Goal: Book appointment/travel/reservation: Book appointment/travel/reservation

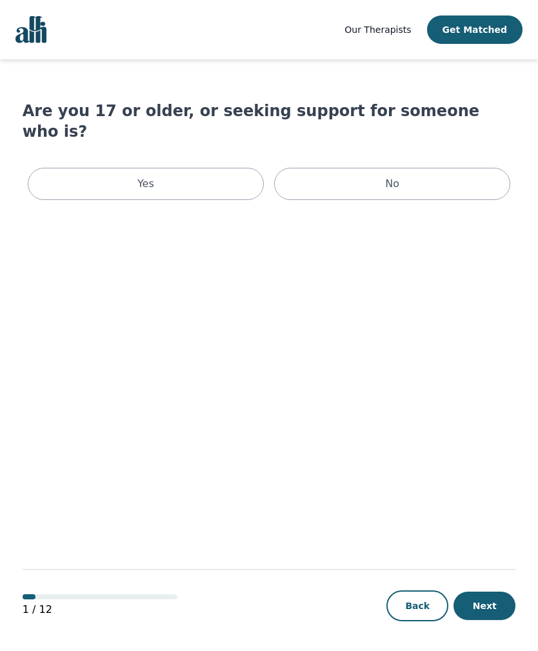
click at [72, 168] on div "Yes" at bounding box center [146, 184] width 236 height 32
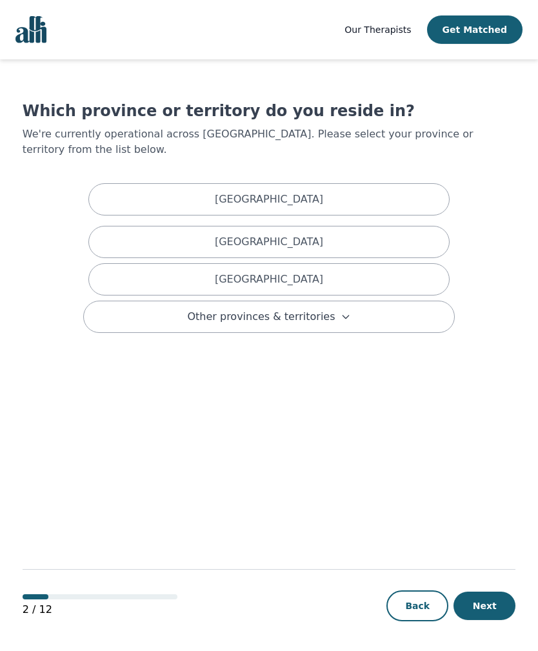
click at [134, 263] on div "[GEOGRAPHIC_DATA]" at bounding box center [268, 279] width 361 height 32
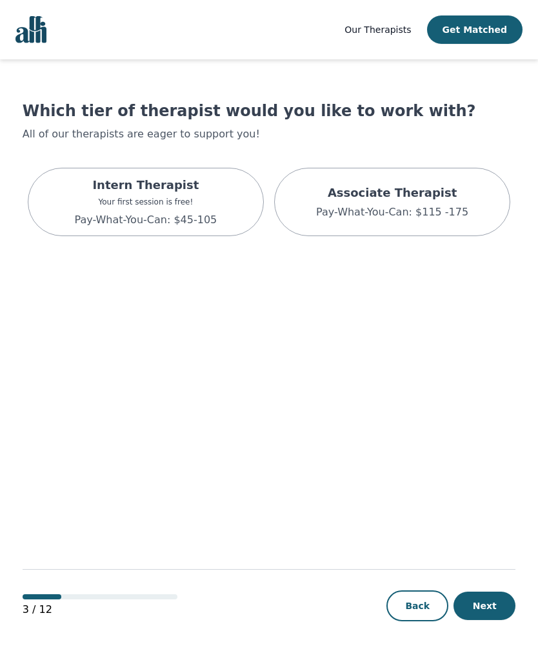
click at [92, 204] on p "Your first session is free!" at bounding box center [145, 202] width 143 height 10
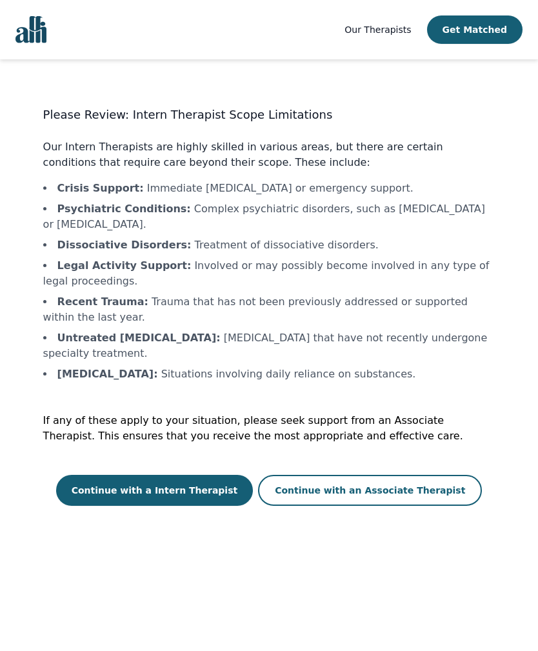
click at [221, 476] on button "Continue with a Intern Therapist" at bounding box center [154, 490] width 197 height 31
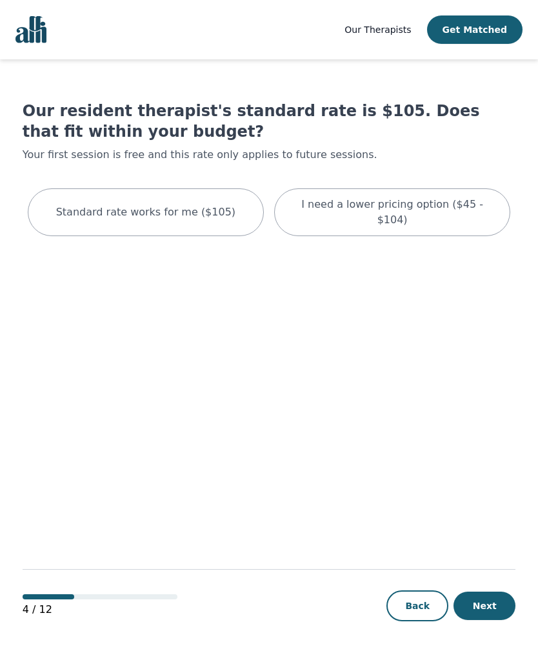
click at [446, 205] on p "I need a lower pricing option ($45 - $104)" at bounding box center [392, 212] width 204 height 31
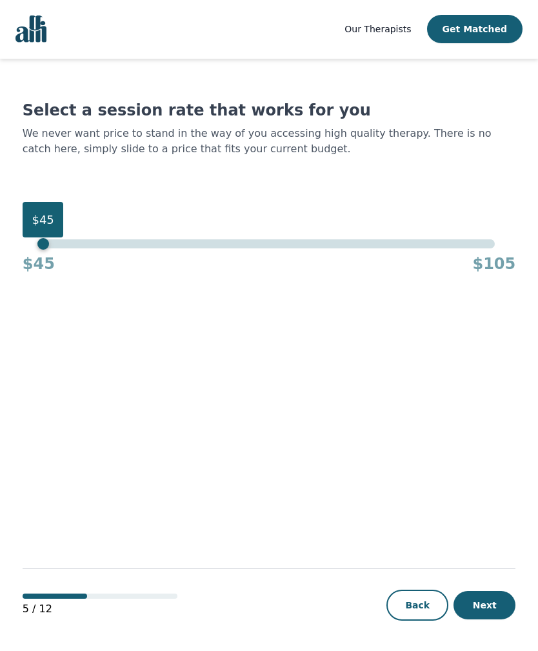
scroll to position [1, 0]
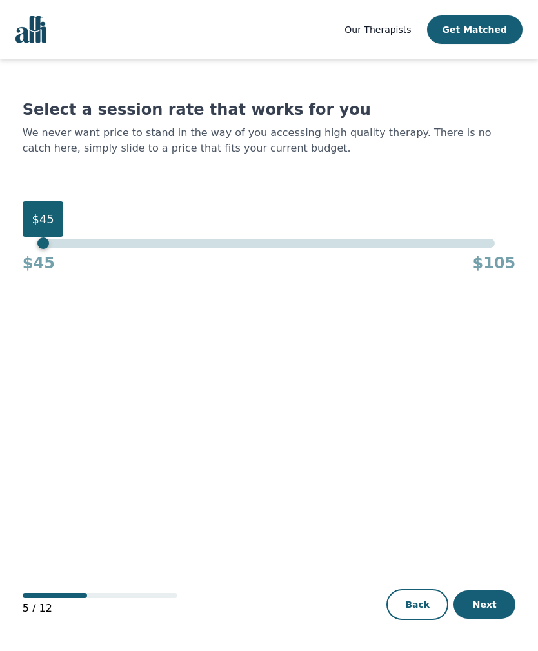
click at [483, 619] on button "Next" at bounding box center [484, 604] width 62 height 28
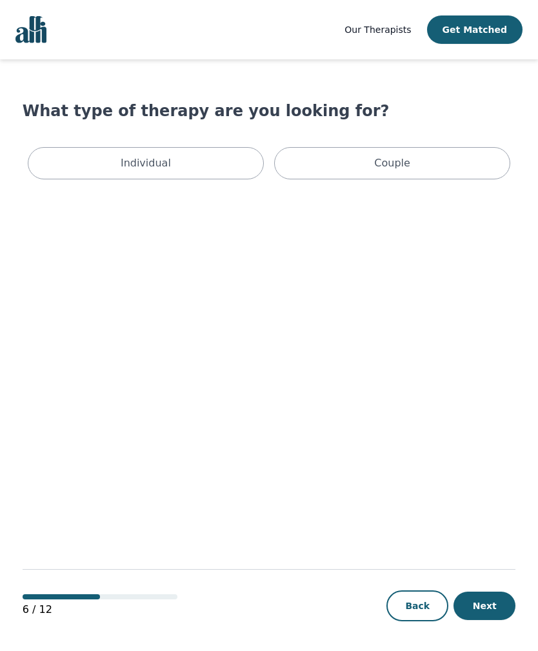
click at [239, 163] on div "Individual" at bounding box center [146, 163] width 236 height 32
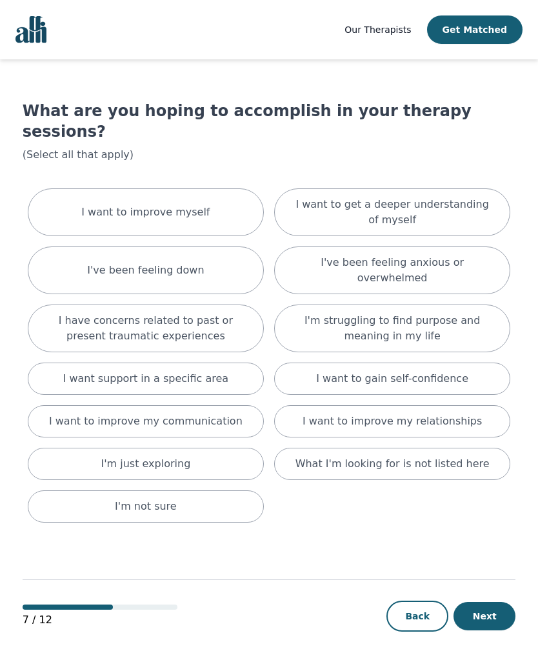
click at [206, 208] on div "I want to improve myself" at bounding box center [146, 212] width 236 height 48
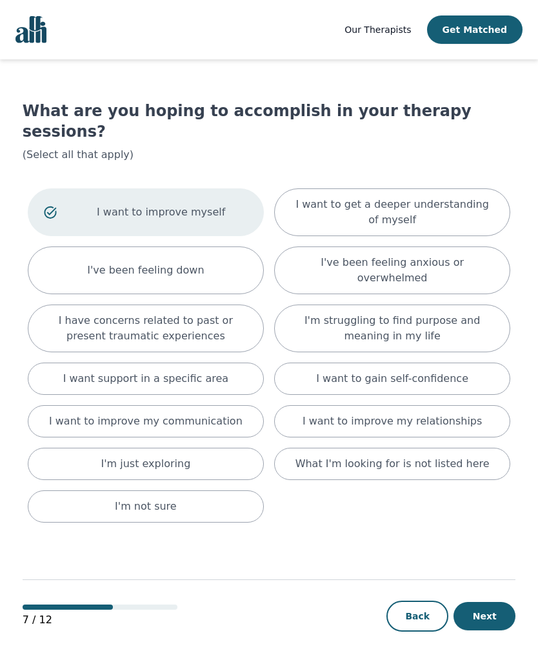
click at [217, 246] on div "I've been feeling down" at bounding box center [146, 270] width 236 height 48
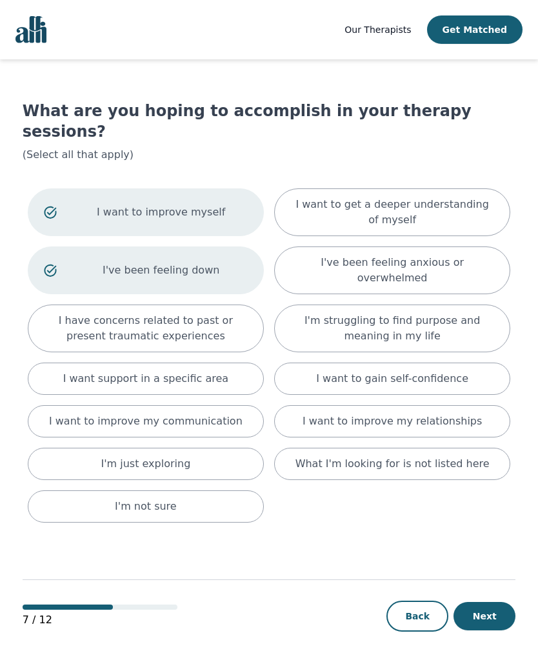
click at [234, 313] on p "I have concerns related to past or present traumatic experiences" at bounding box center [146, 328] width 204 height 31
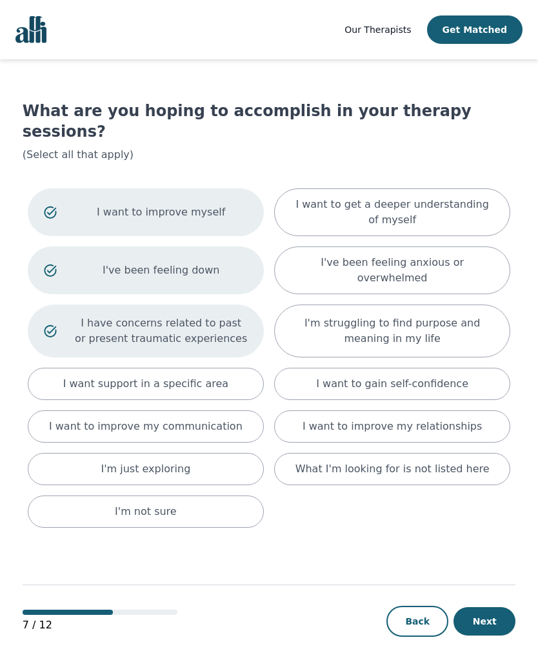
click at [237, 410] on div "I want to improve my communication" at bounding box center [146, 426] width 236 height 32
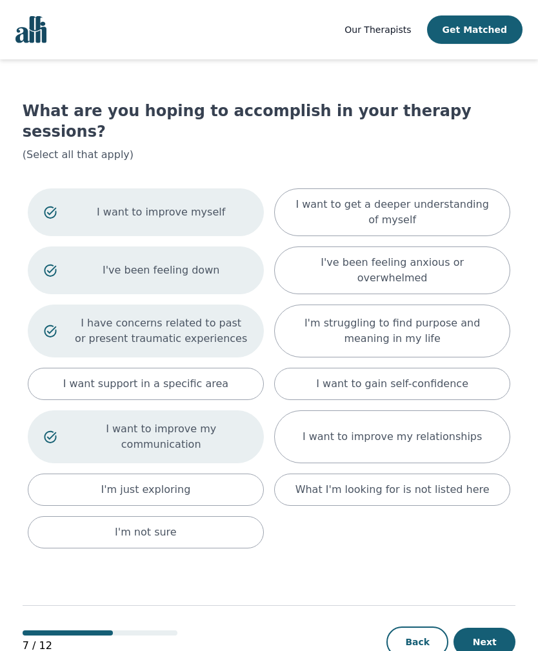
click at [229, 473] on div "I'm just exploring" at bounding box center [146, 489] width 236 height 32
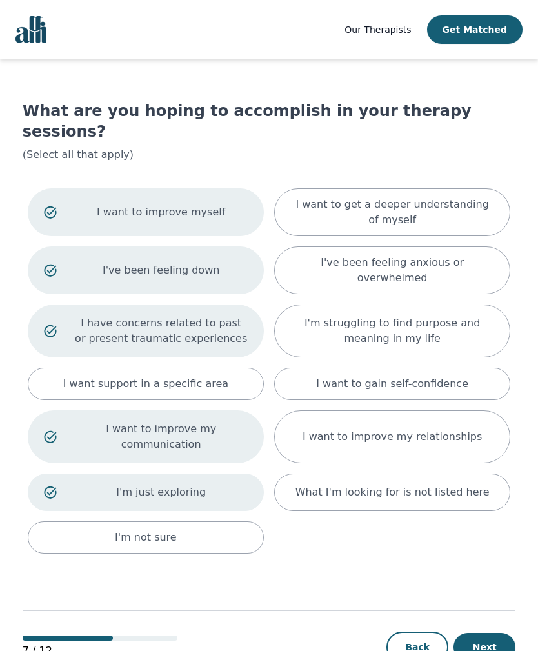
click at [439, 201] on p "I want to get a deeper understanding of myself" at bounding box center [392, 212] width 204 height 31
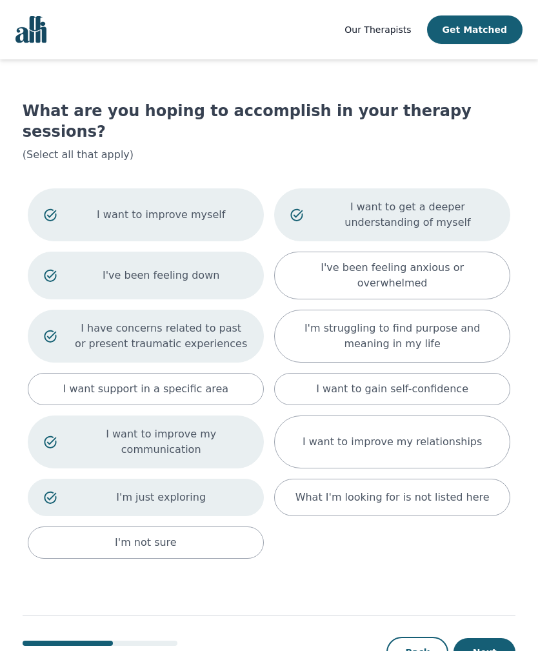
click at [448, 260] on p "I've been feeling anxious or overwhelmed" at bounding box center [392, 275] width 204 height 31
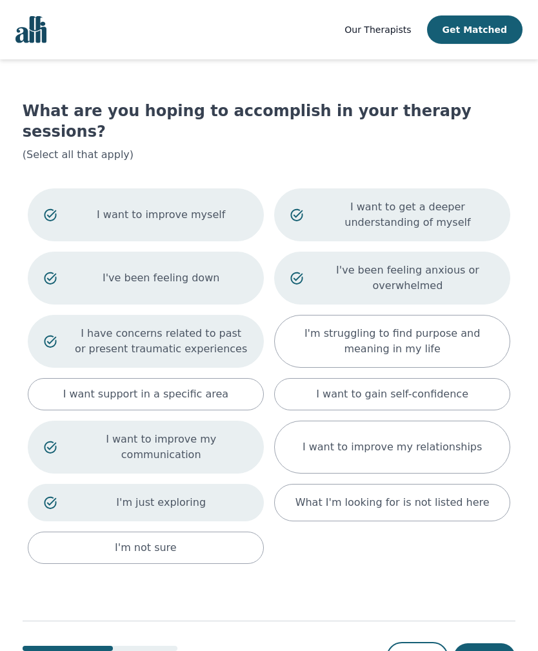
click at [445, 332] on p "I'm struggling to find purpose and meaning in my life" at bounding box center [392, 341] width 204 height 31
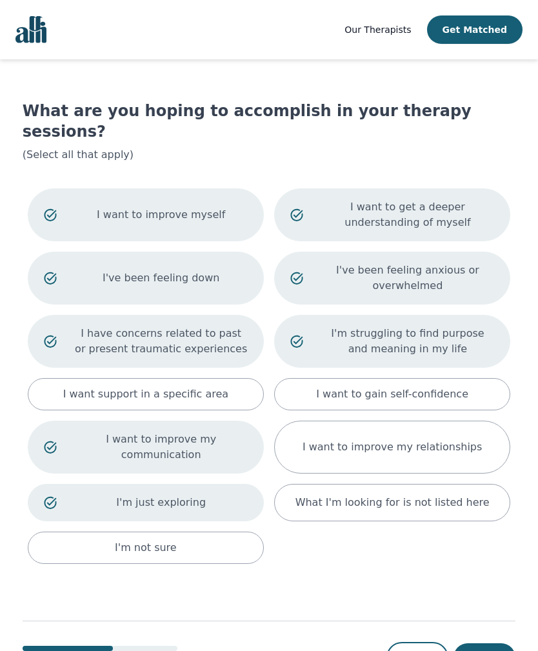
click at [455, 386] on p "I want to gain self-confidence" at bounding box center [392, 393] width 152 height 15
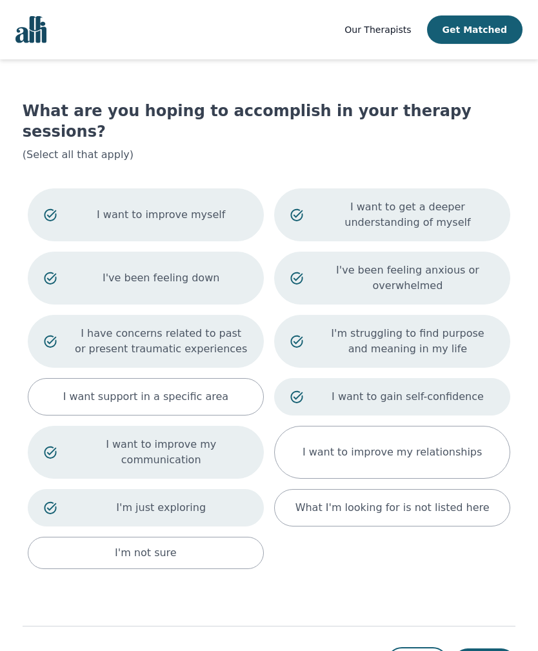
click at [443, 444] on p "I want to improve my relationships" at bounding box center [392, 451] width 179 height 15
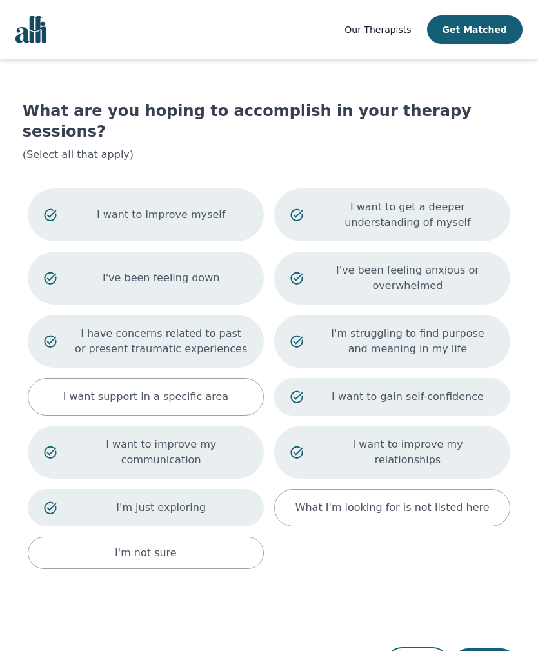
click at [490, 648] on button "Next" at bounding box center [484, 662] width 62 height 28
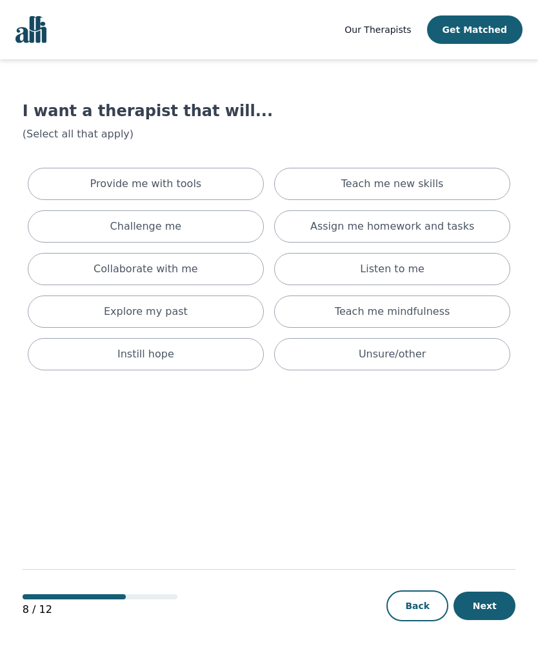
click at [216, 195] on div "Provide me with tools" at bounding box center [146, 184] width 236 height 32
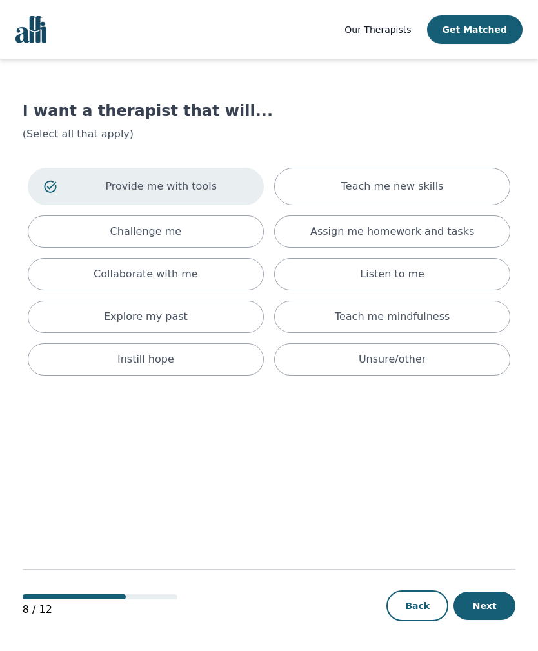
click at [210, 228] on div "Challenge me" at bounding box center [146, 231] width 236 height 32
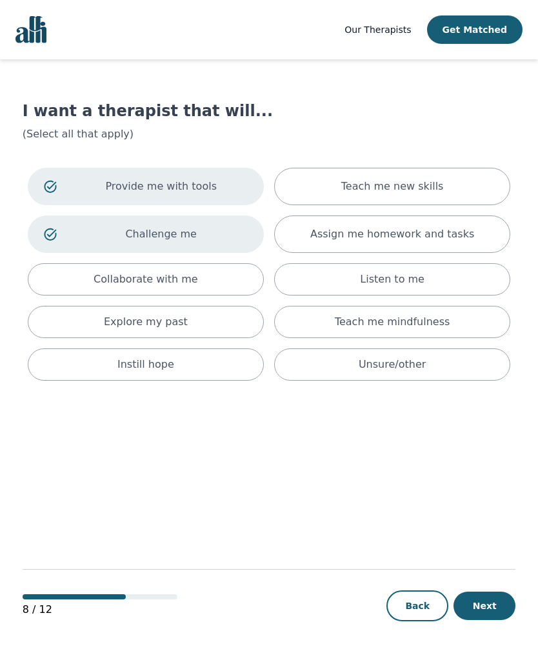
click at [205, 277] on div "Collaborate with me" at bounding box center [146, 279] width 236 height 32
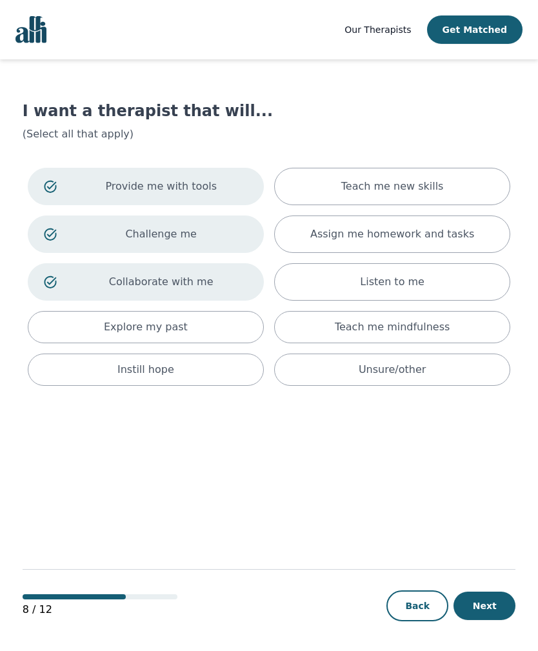
click at [206, 324] on div "Explore my past" at bounding box center [146, 327] width 236 height 32
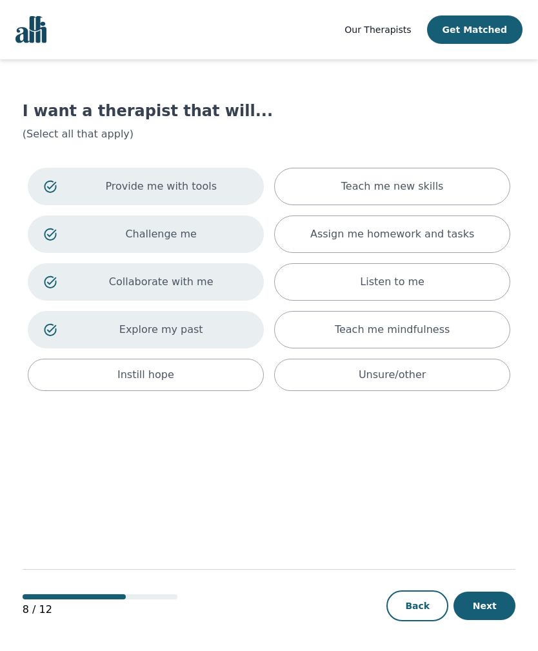
click at [221, 372] on div "Instill hope" at bounding box center [146, 375] width 236 height 32
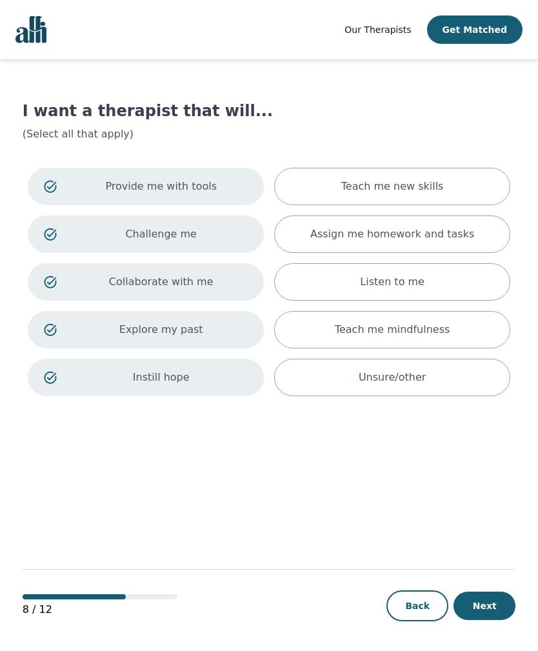
click at [400, 192] on p "Teach me new skills" at bounding box center [392, 186] width 103 height 15
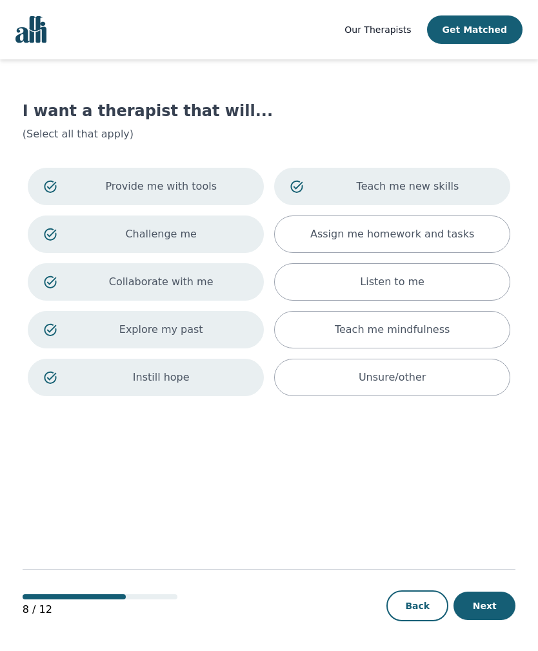
click at [455, 237] on p "Assign me homework and tasks" at bounding box center [392, 233] width 164 height 15
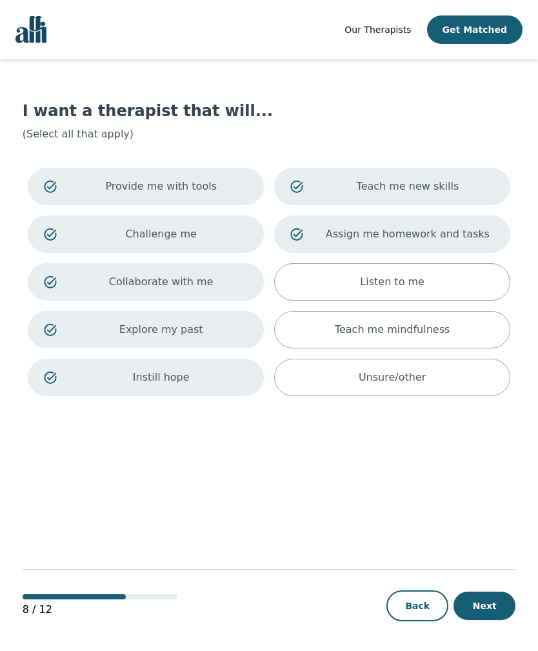
click at [446, 281] on div "Listen to me" at bounding box center [392, 281] width 236 height 37
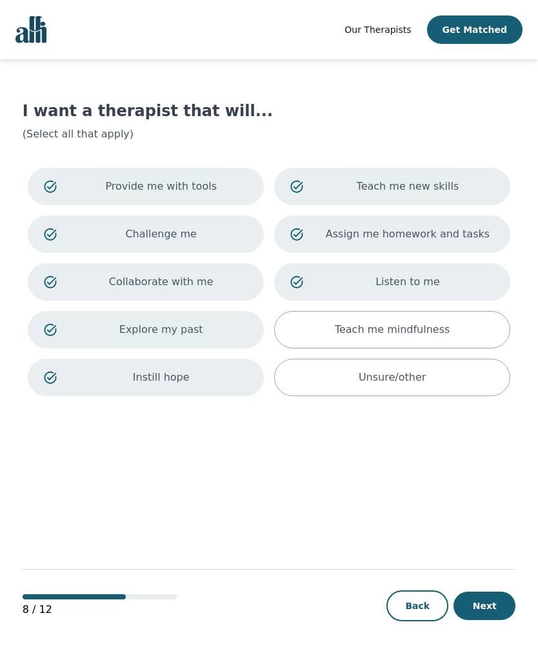
click at [430, 333] on p "Teach me mindfulness" at bounding box center [392, 329] width 115 height 15
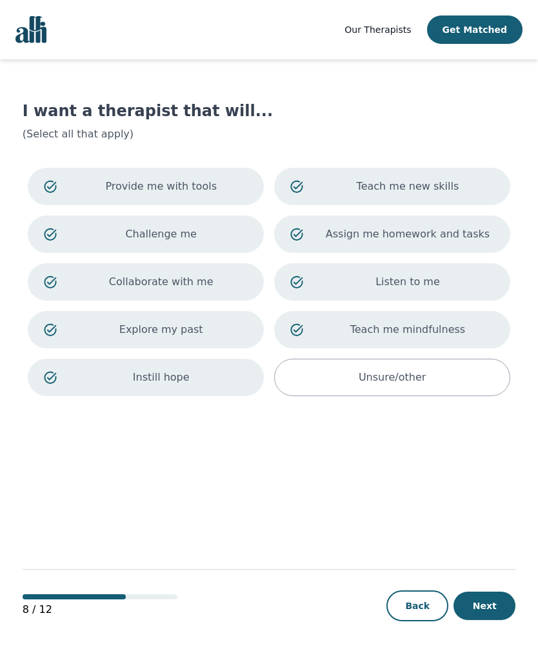
click at [482, 620] on button "Next" at bounding box center [484, 606] width 62 height 28
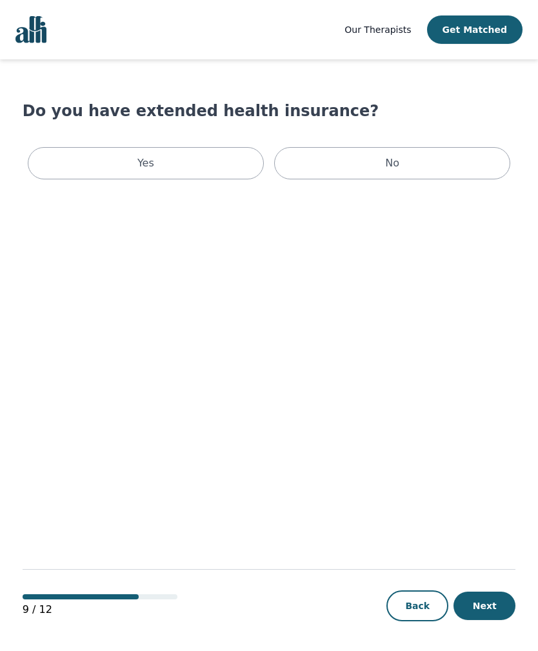
click at [335, 164] on div "No" at bounding box center [392, 163] width 236 height 32
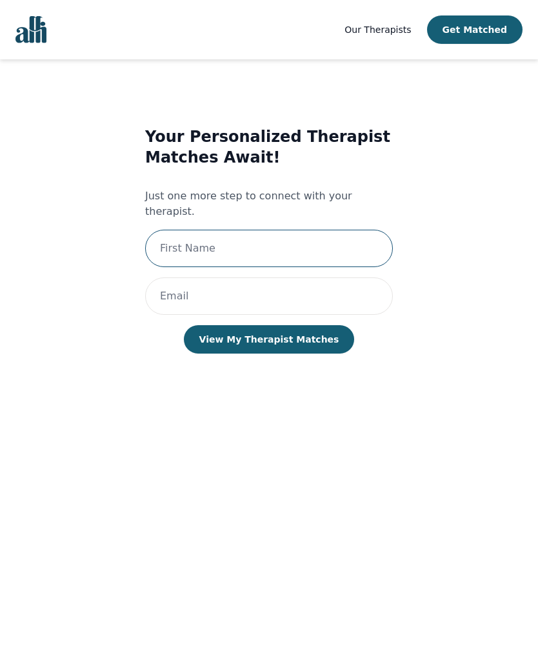
click at [325, 246] on input "text" at bounding box center [269, 248] width 248 height 37
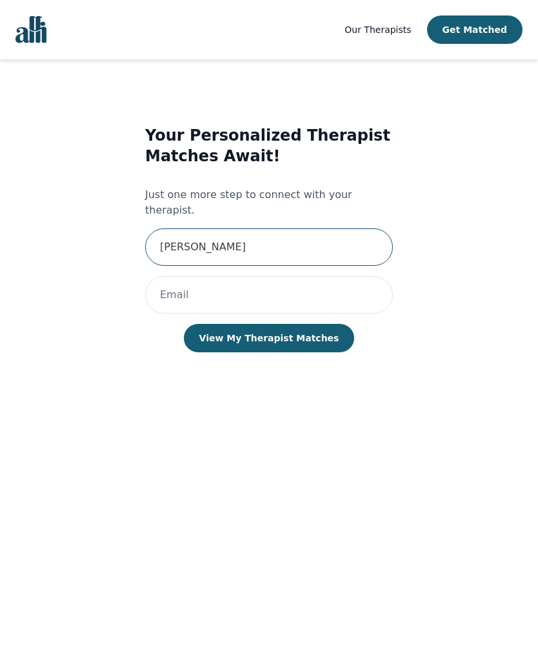
type input "[PERSON_NAME]"
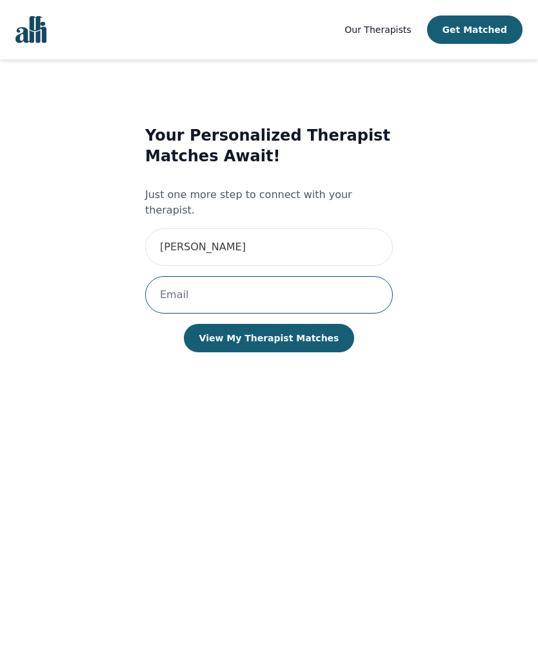
click at [290, 285] on input "email" at bounding box center [269, 294] width 248 height 37
type input "[PERSON_NAME][EMAIL_ADDRESS][DOMAIN_NAME]"
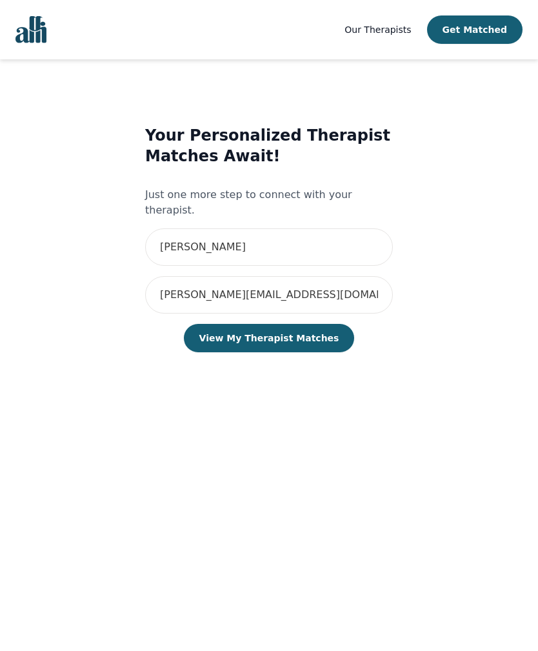
click at [304, 324] on button "View My Therapist Matches" at bounding box center [269, 338] width 171 height 28
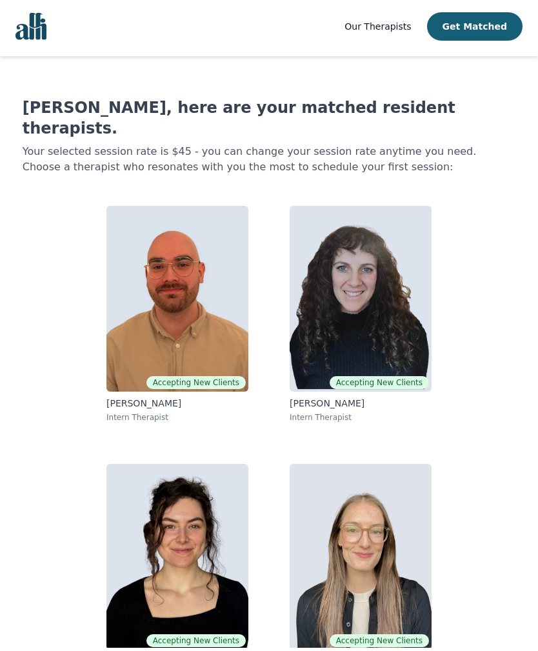
scroll to position [1, 0]
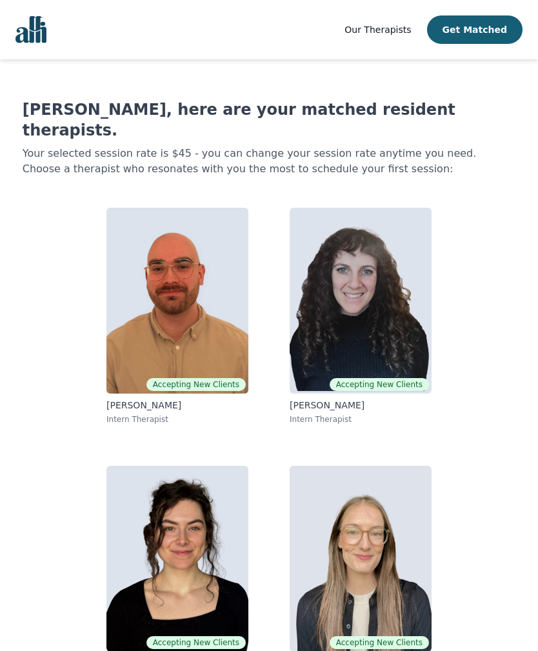
click at [383, 526] on img at bounding box center [361, 559] width 142 height 186
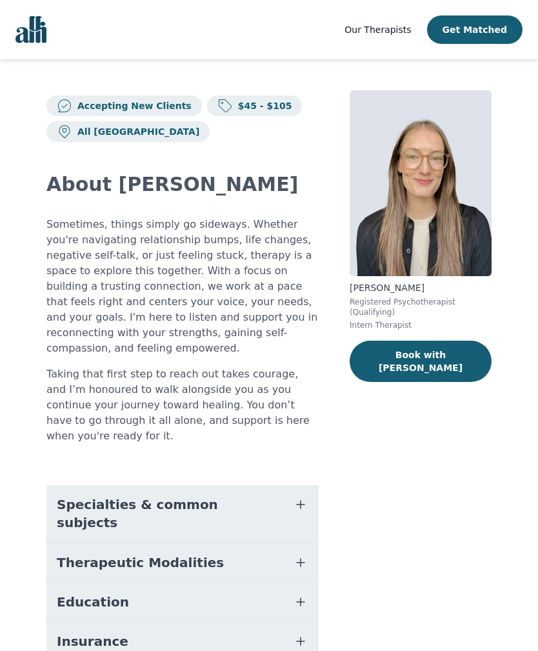
click at [434, 354] on button "Book with [PERSON_NAME]" at bounding box center [421, 361] width 142 height 41
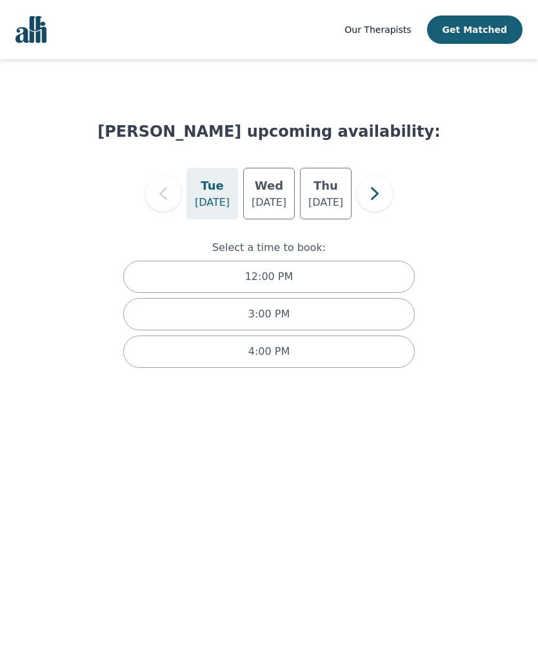
click at [336, 363] on div "4:00 PM" at bounding box center [269, 351] width 292 height 32
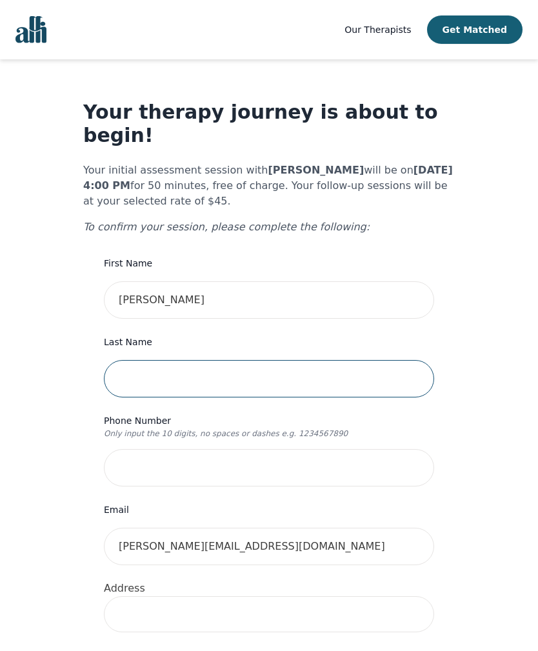
click at [363, 360] on input "text" at bounding box center [269, 378] width 330 height 37
type input "[PERSON_NAME]"
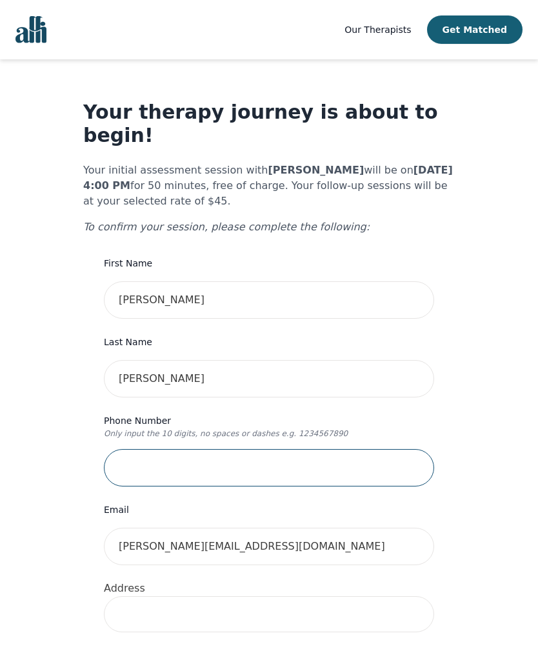
scroll to position [15, 0]
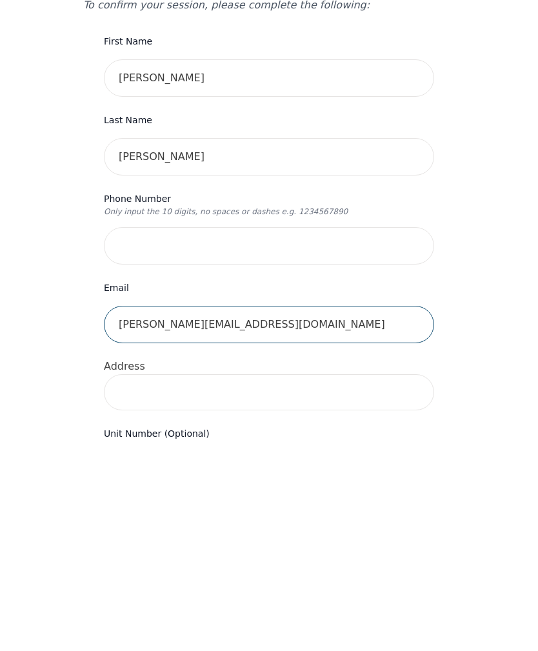
click at [188, 512] on input "[PERSON_NAME][EMAIL_ADDRESS][DOMAIN_NAME]" at bounding box center [269, 530] width 330 height 37
type input "[PERSON_NAME][EMAIL_ADDRESS][DOMAIN_NAME]"
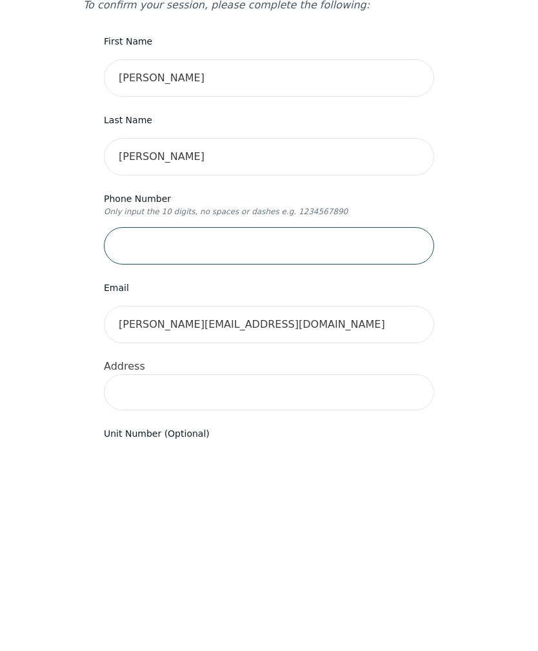
click at [308, 433] on input "tel" at bounding box center [269, 451] width 330 height 37
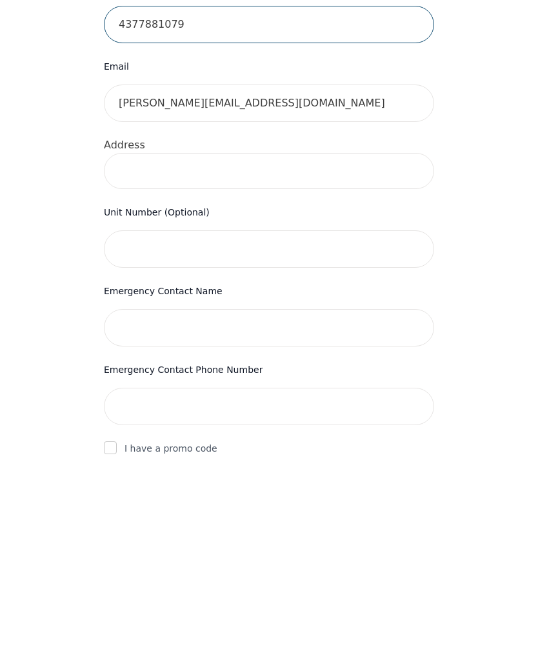
scroll to position [252, 0]
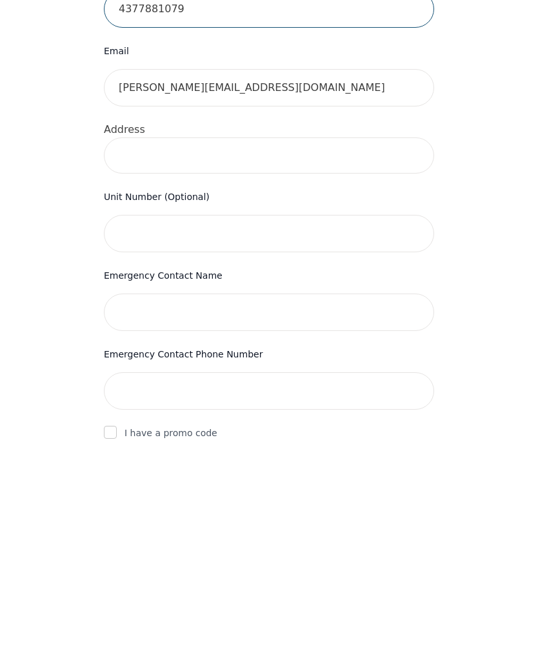
type input "4377881079"
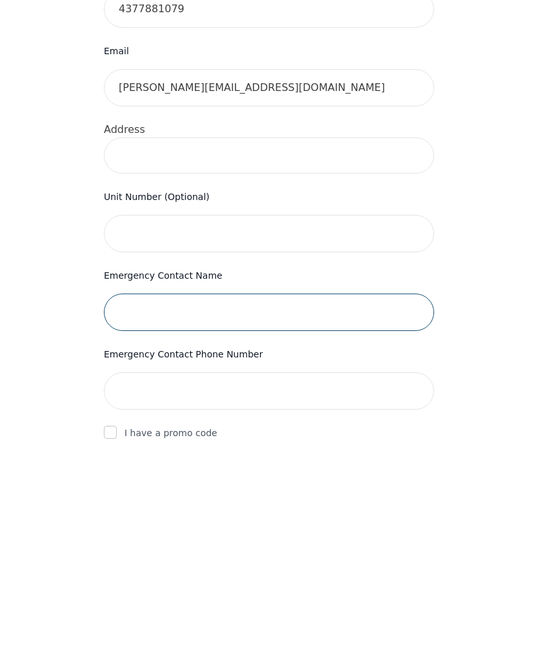
click at [355, 500] on input "text" at bounding box center [269, 518] width 330 height 37
type input "No one"
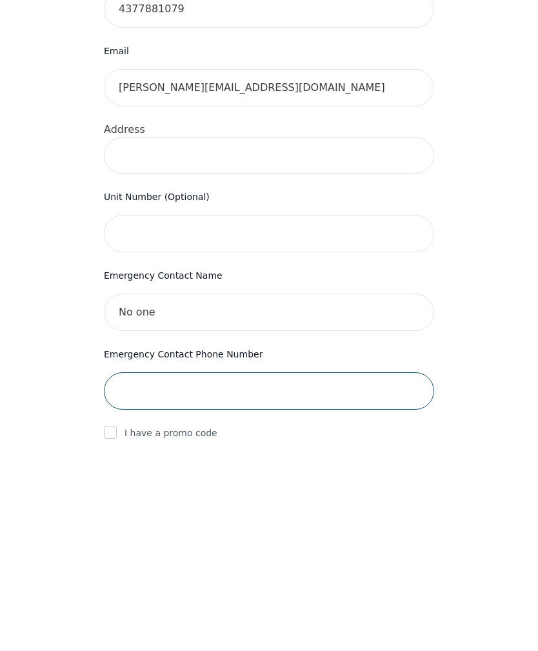
click at [332, 579] on input "tel" at bounding box center [269, 597] width 330 height 37
type input ";"
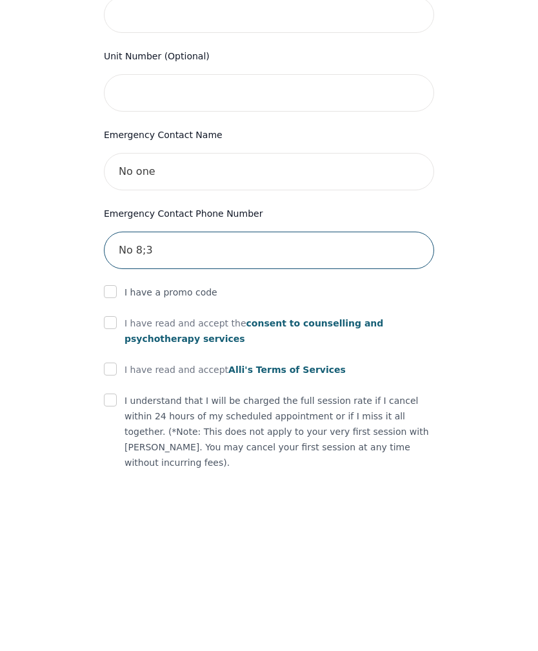
type input "No 8;3"
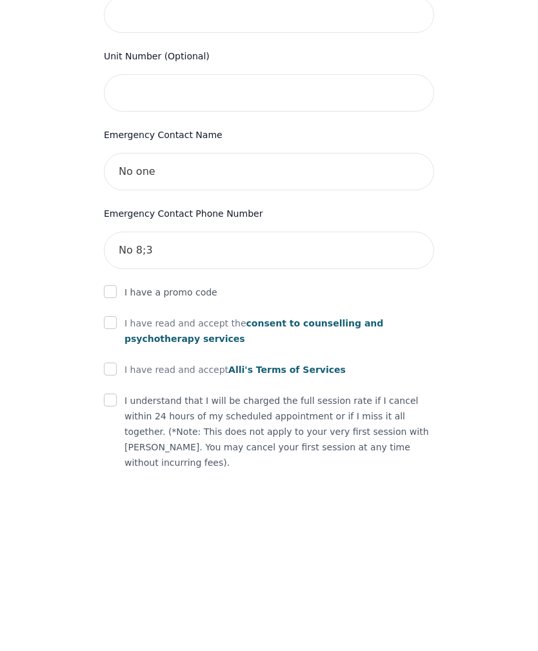
click at [108, 481] on input "checkbox" at bounding box center [110, 487] width 13 height 13
checkbox input "true"
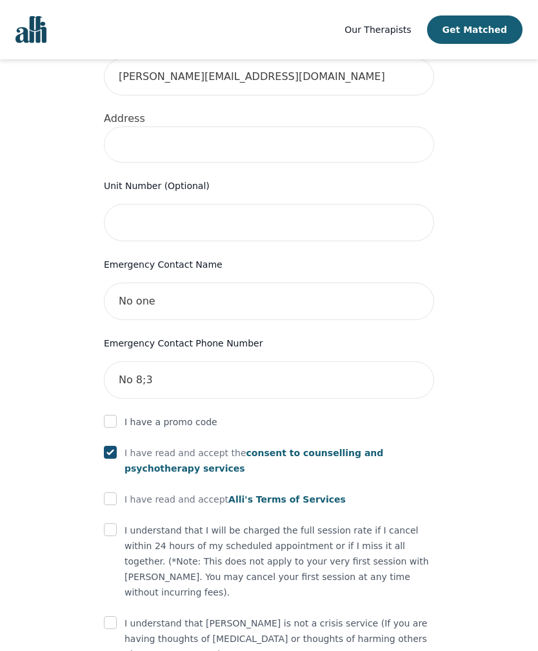
click at [108, 492] on input "checkbox" at bounding box center [110, 498] width 13 height 13
checkbox input "true"
click at [109, 523] on input "checkbox" at bounding box center [110, 529] width 13 height 13
checkbox input "true"
click at [108, 616] on input "checkbox" at bounding box center [110, 622] width 13 height 13
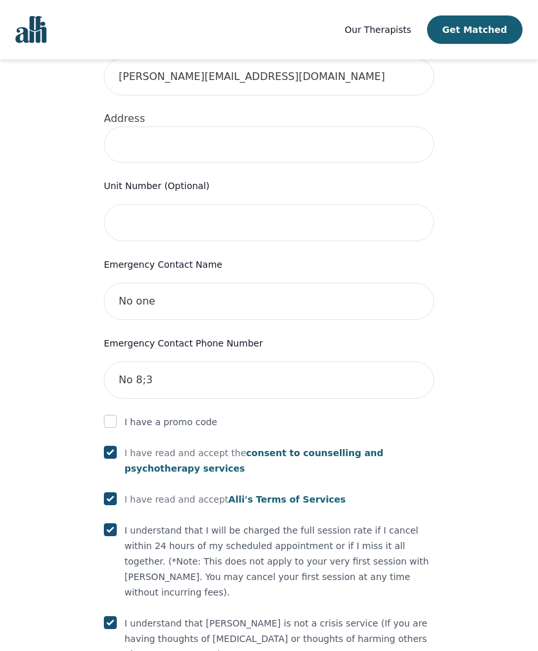
checkbox input "true"
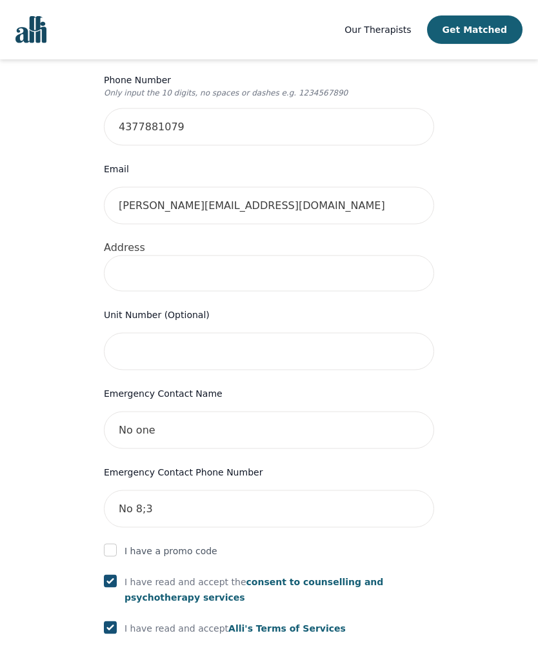
scroll to position [257, 0]
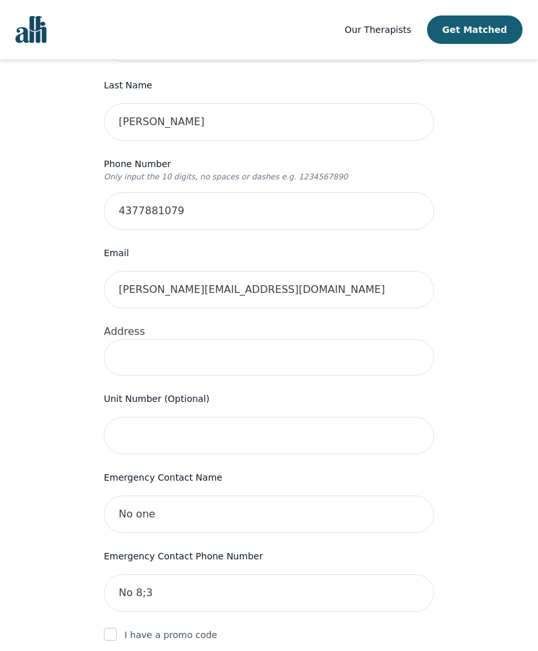
click at [381, 339] on input at bounding box center [269, 357] width 330 height 36
type input "[STREET_ADDRESS]"
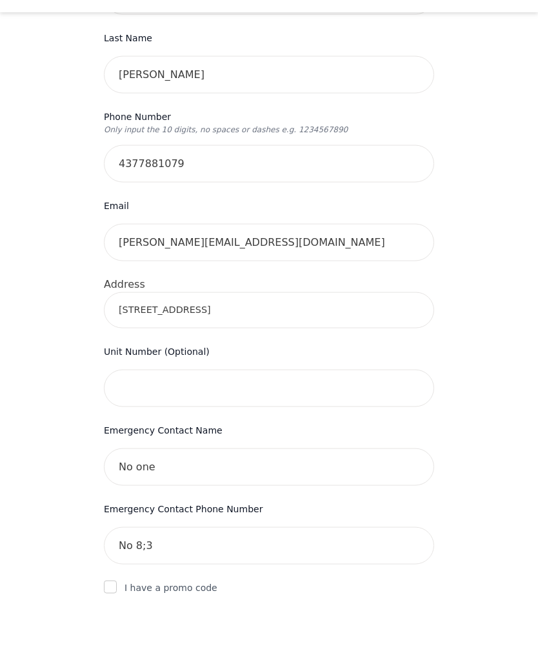
scroll to position [519, 0]
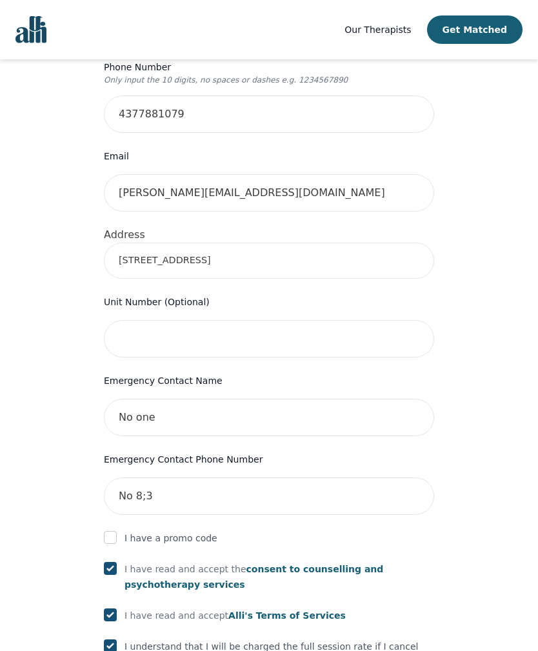
scroll to position [348, 0]
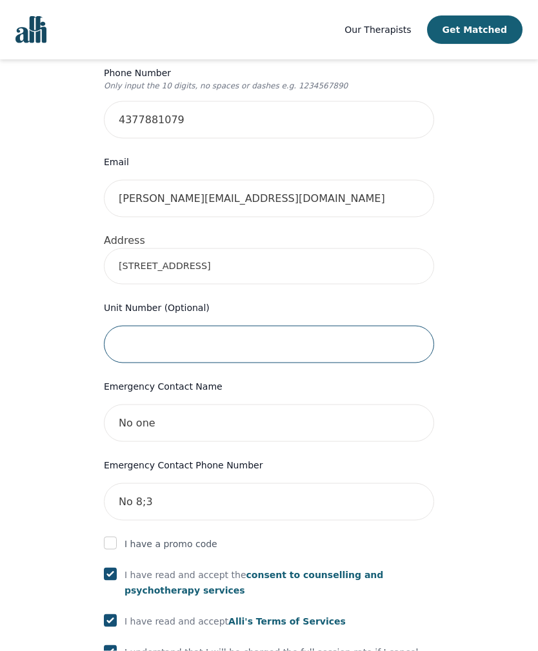
click at [385, 330] on input "text" at bounding box center [269, 344] width 330 height 37
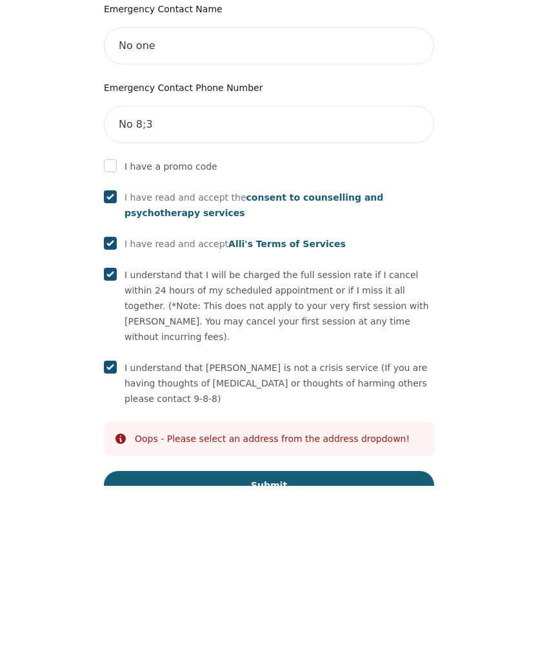
type input "304"
click at [379, 636] on button "Submit" at bounding box center [269, 650] width 330 height 28
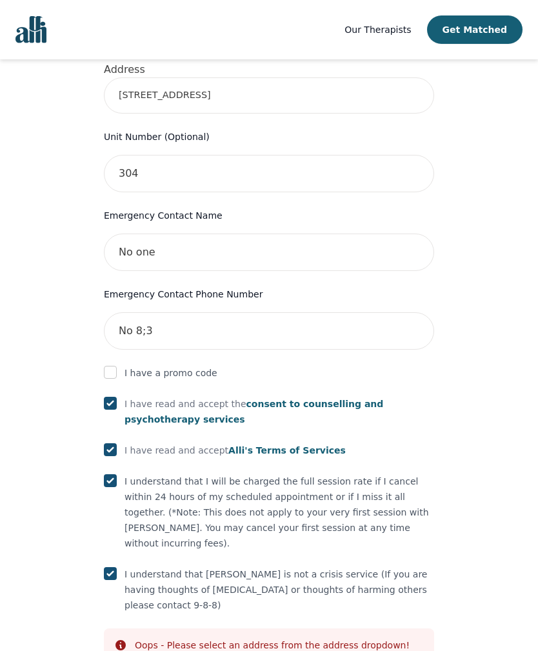
click at [112, 366] on input "checkbox" at bounding box center [110, 372] width 13 height 13
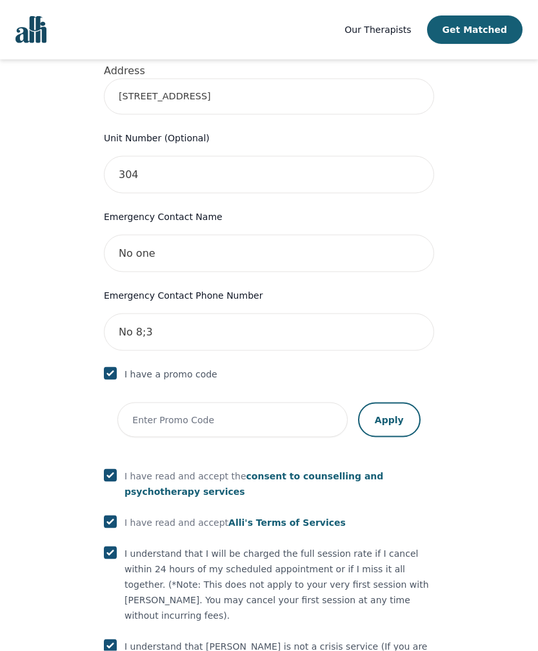
click at [115, 367] on input "checkbox" at bounding box center [110, 373] width 13 height 13
checkbox input "false"
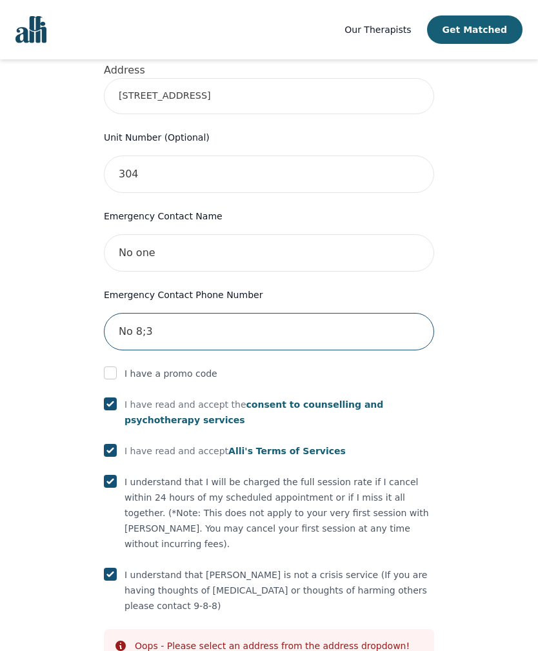
click at [159, 323] on input "No 8;3" at bounding box center [269, 331] width 330 height 37
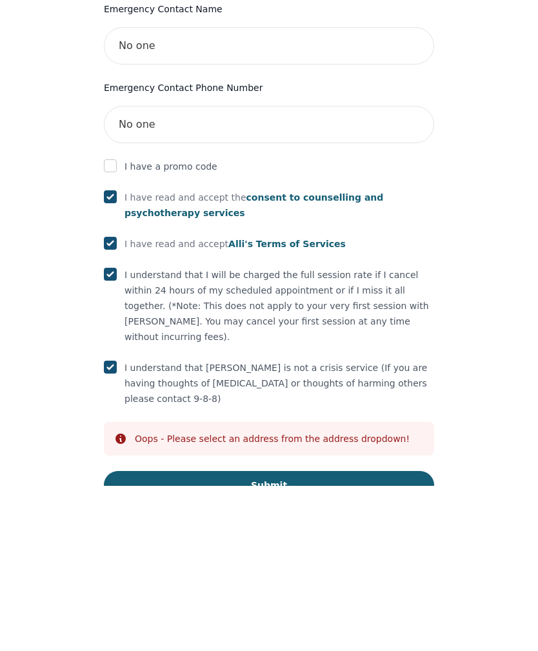
click at [368, 636] on button "Submit" at bounding box center [269, 650] width 330 height 28
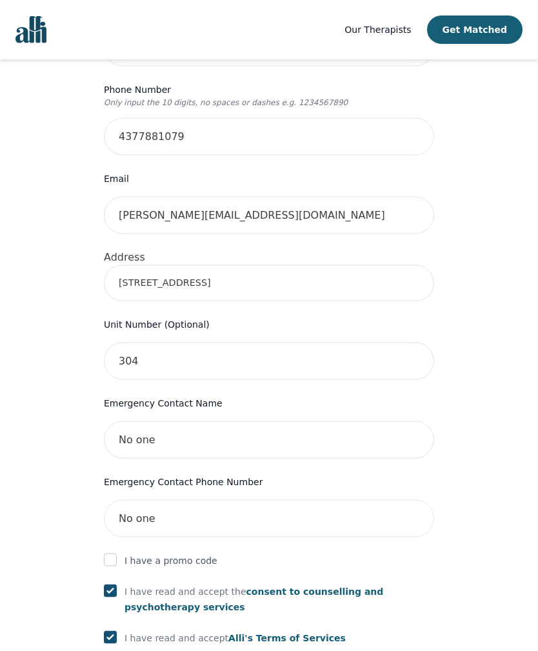
scroll to position [336, 0]
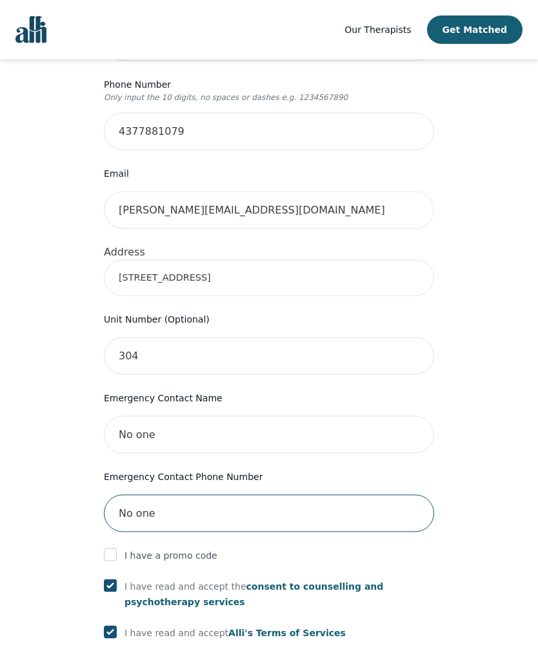
click at [168, 495] on input "No one" at bounding box center [269, 513] width 330 height 37
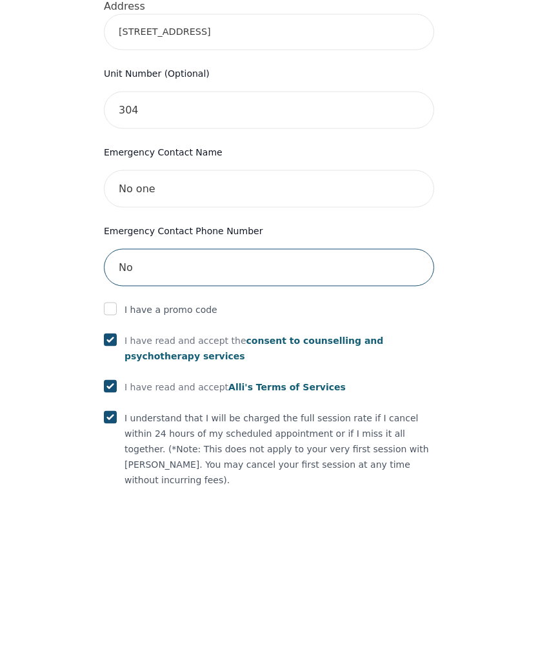
type input "N"
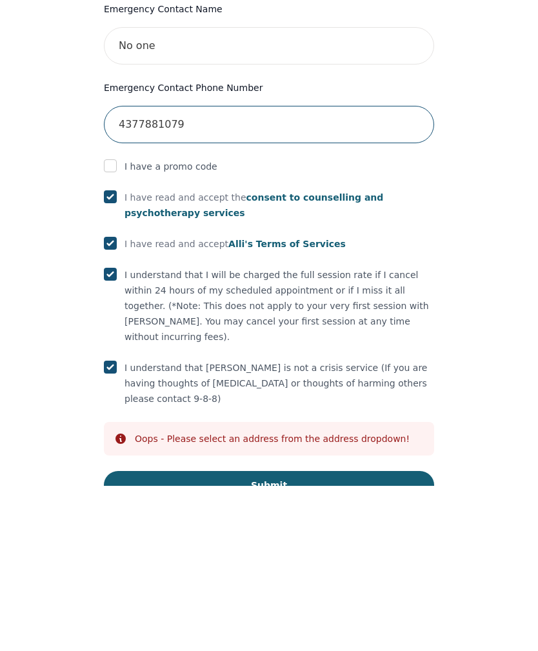
type input "4377881079"
click at [378, 636] on button "Submit" at bounding box center [269, 650] width 330 height 28
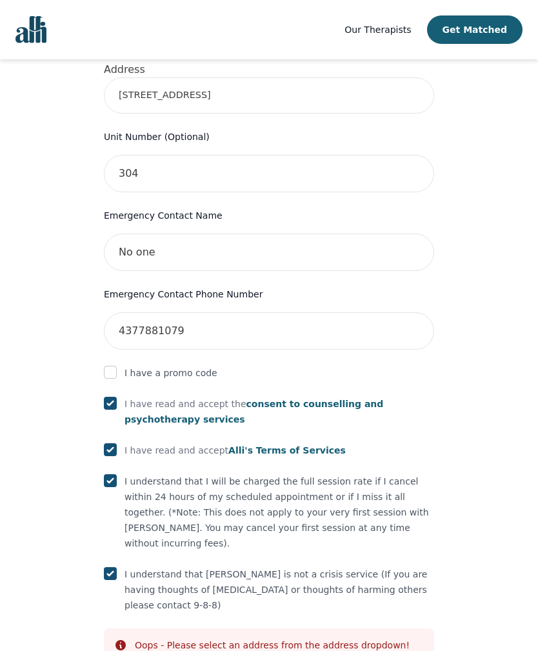
click at [112, 366] on input "checkbox" at bounding box center [110, 372] width 13 height 13
checkbox input "true"
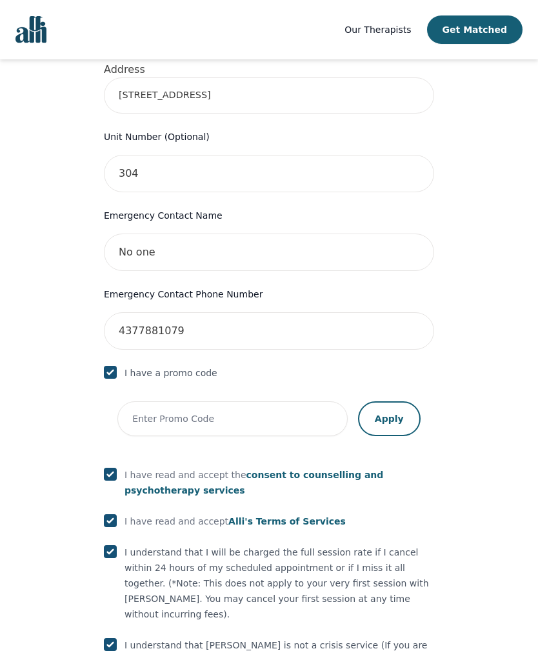
scroll to position [590, 0]
